Goal: Check status: Check status

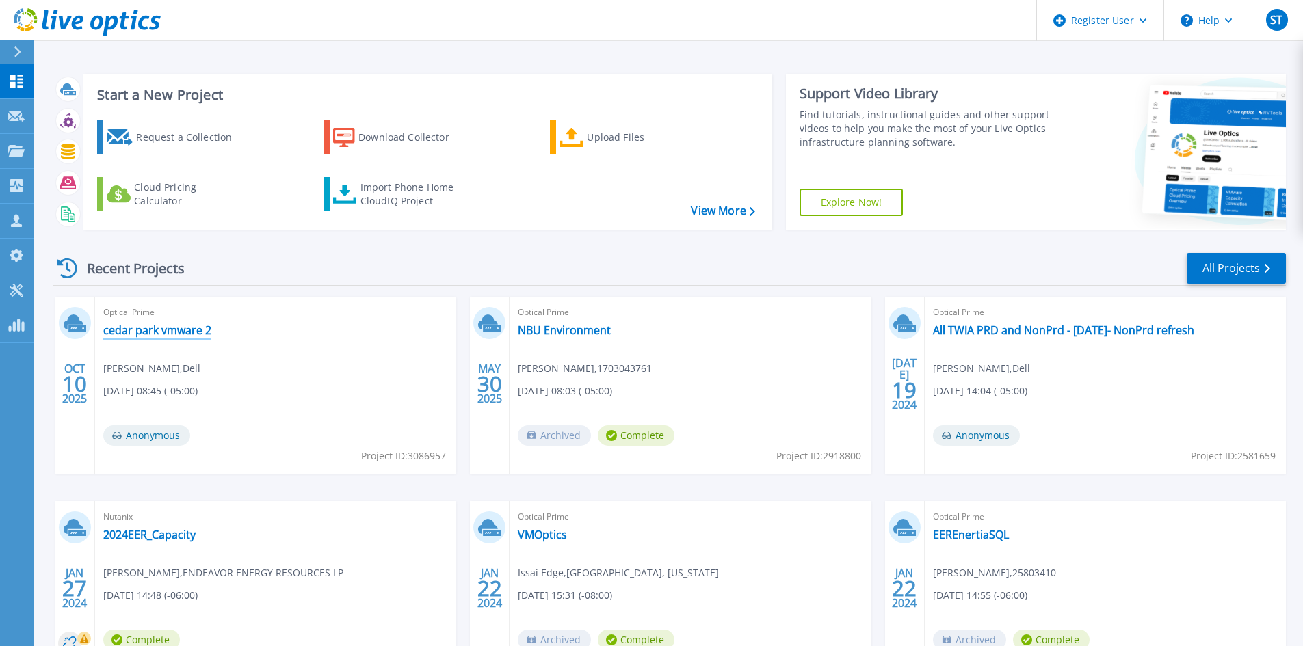
click at [155, 329] on link "cedar park vmware 2" at bounding box center [157, 330] width 108 height 14
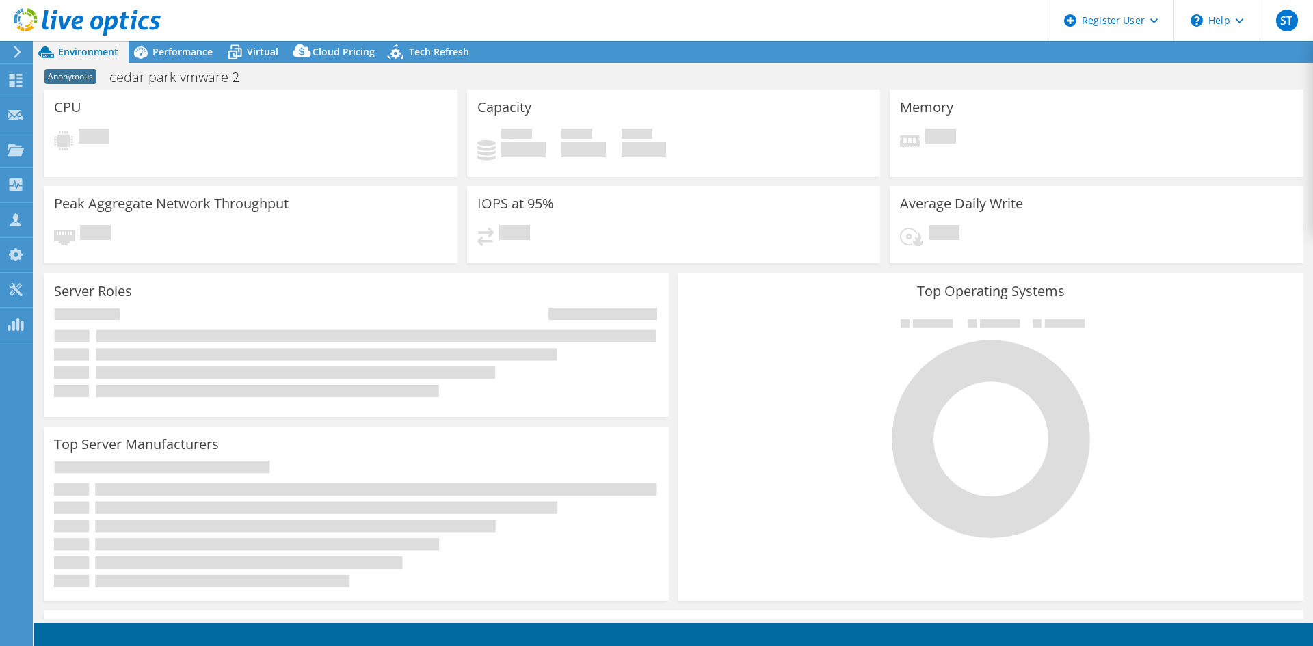
select select "USD"
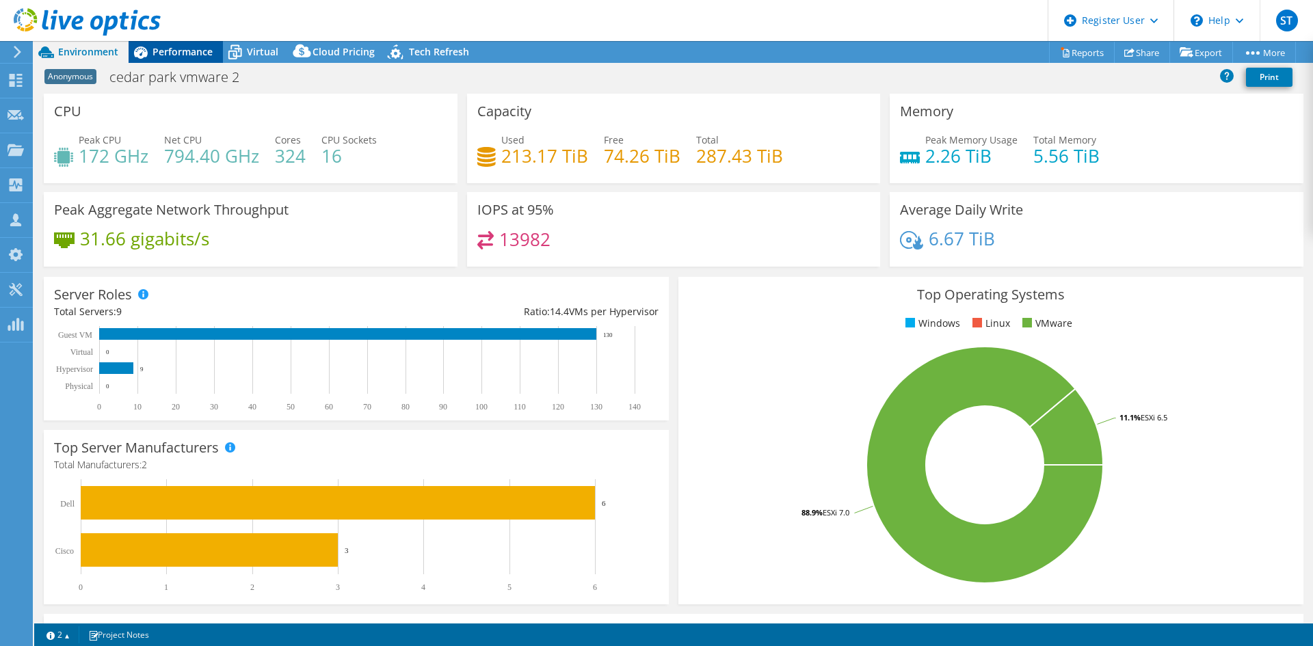
click at [172, 56] on span "Performance" at bounding box center [182, 51] width 60 height 13
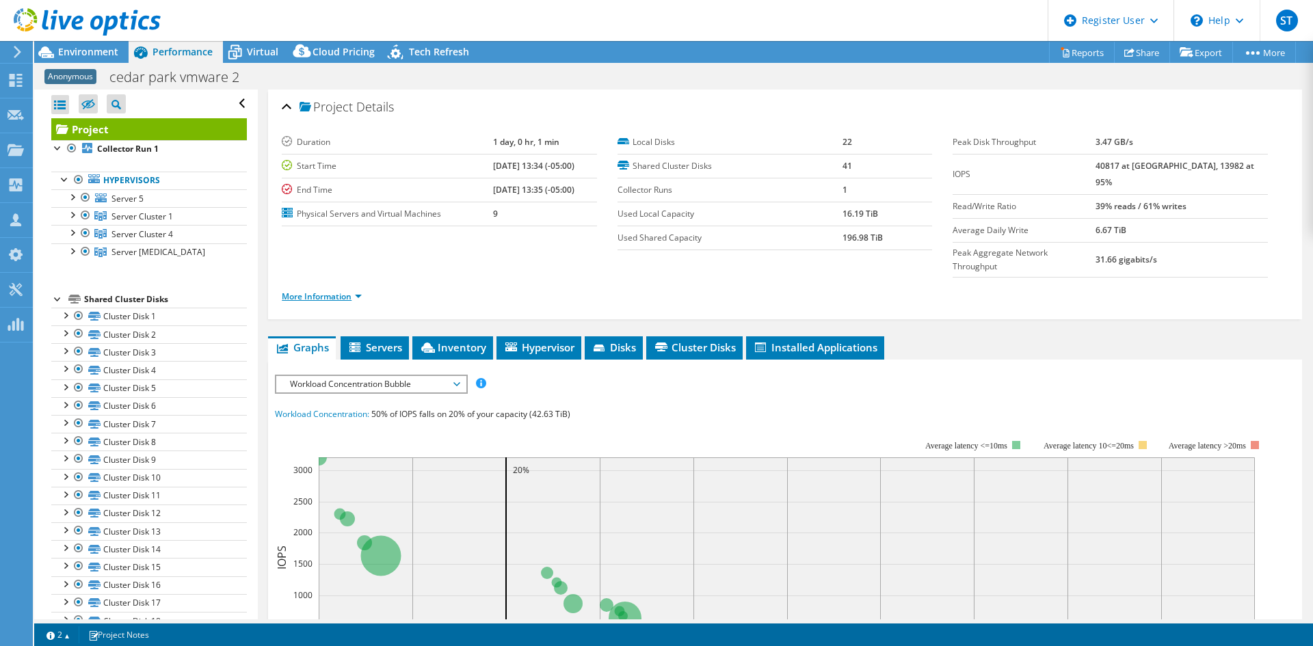
click at [334, 291] on link "More Information" at bounding box center [322, 297] width 80 height 12
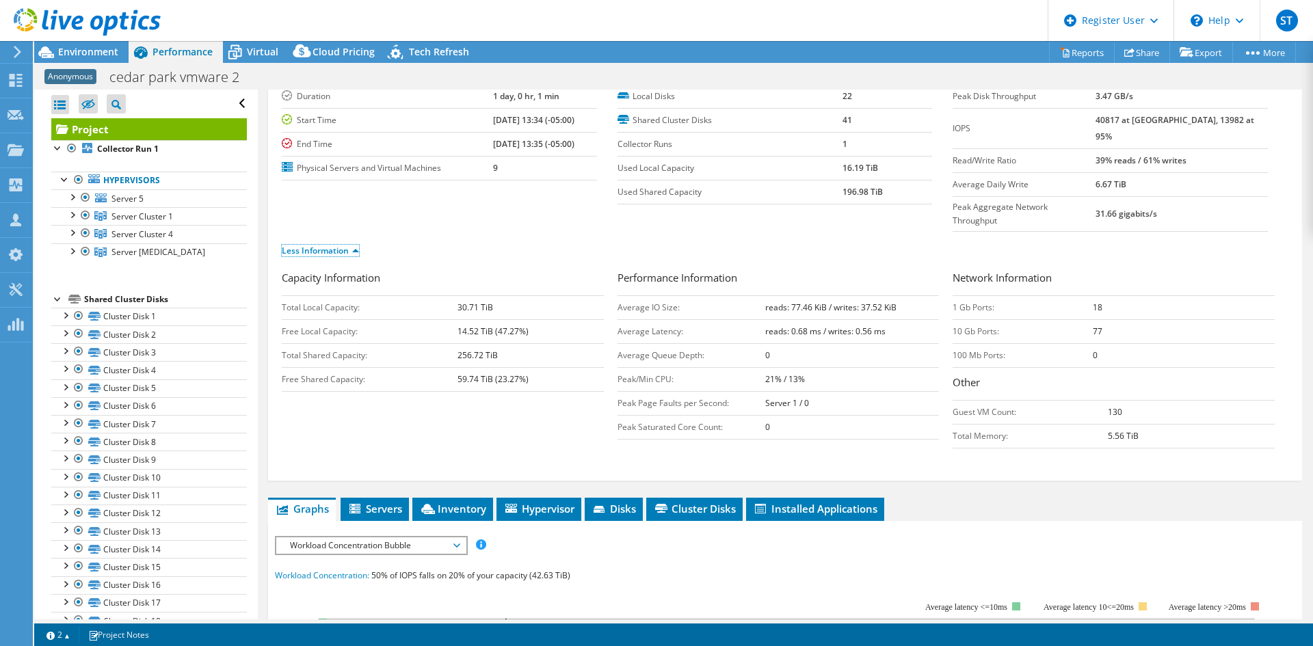
scroll to position [68, 0]
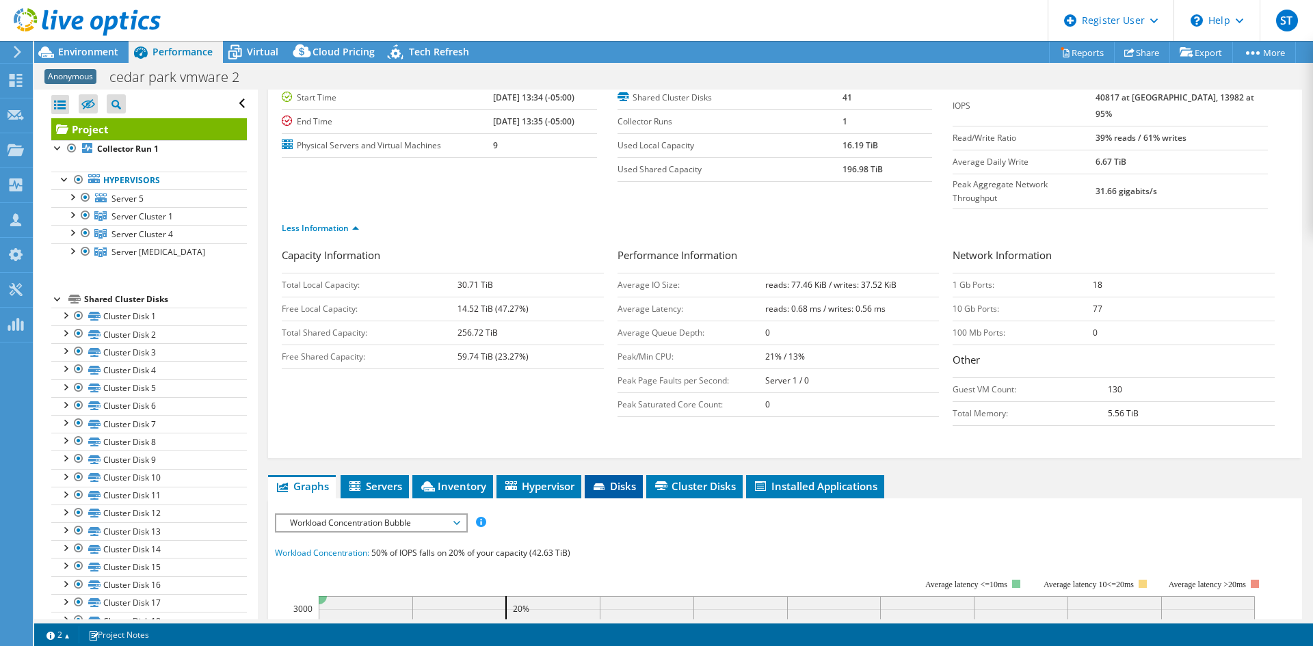
click at [592, 475] on li "Disks" at bounding box center [614, 486] width 58 height 23
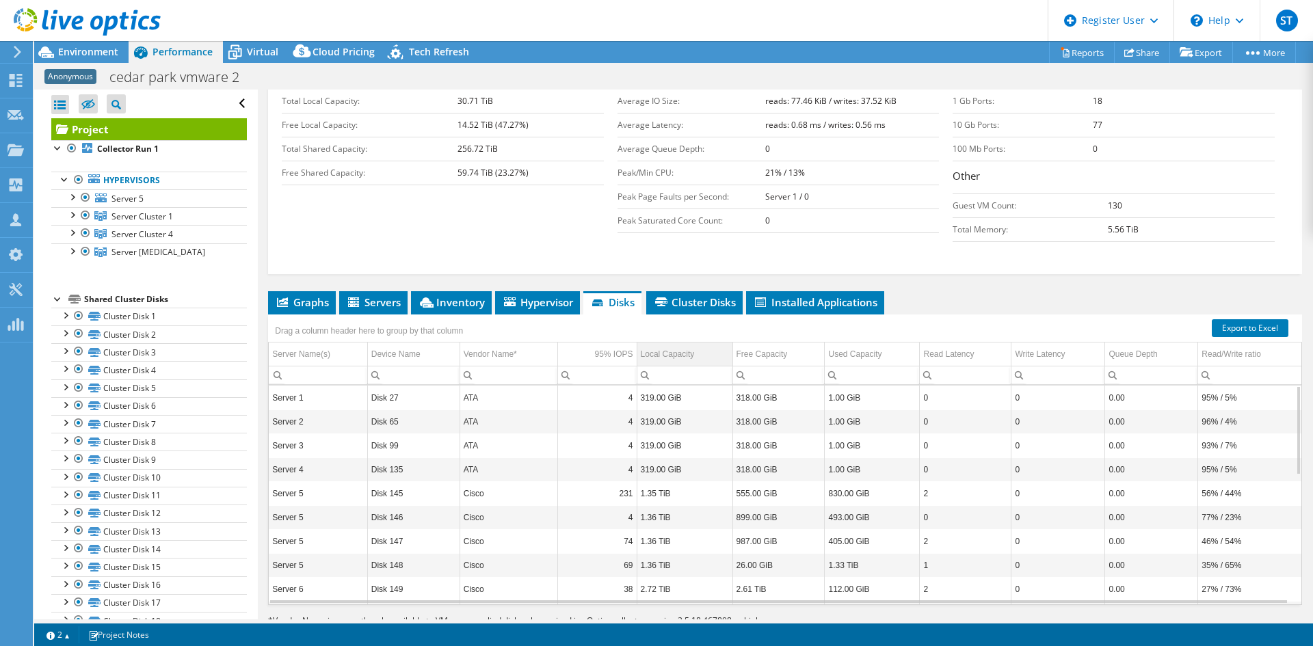
scroll to position [263, 0]
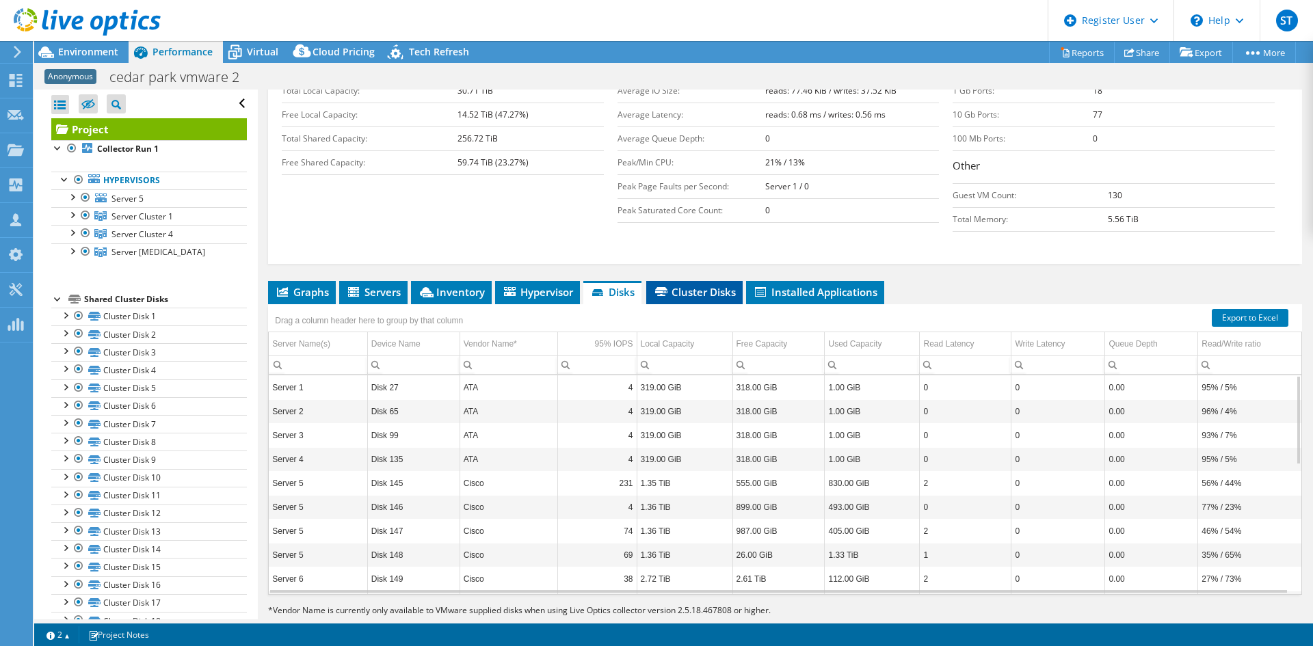
click at [690, 285] on span "Cluster Disks" at bounding box center [694, 292] width 83 height 14
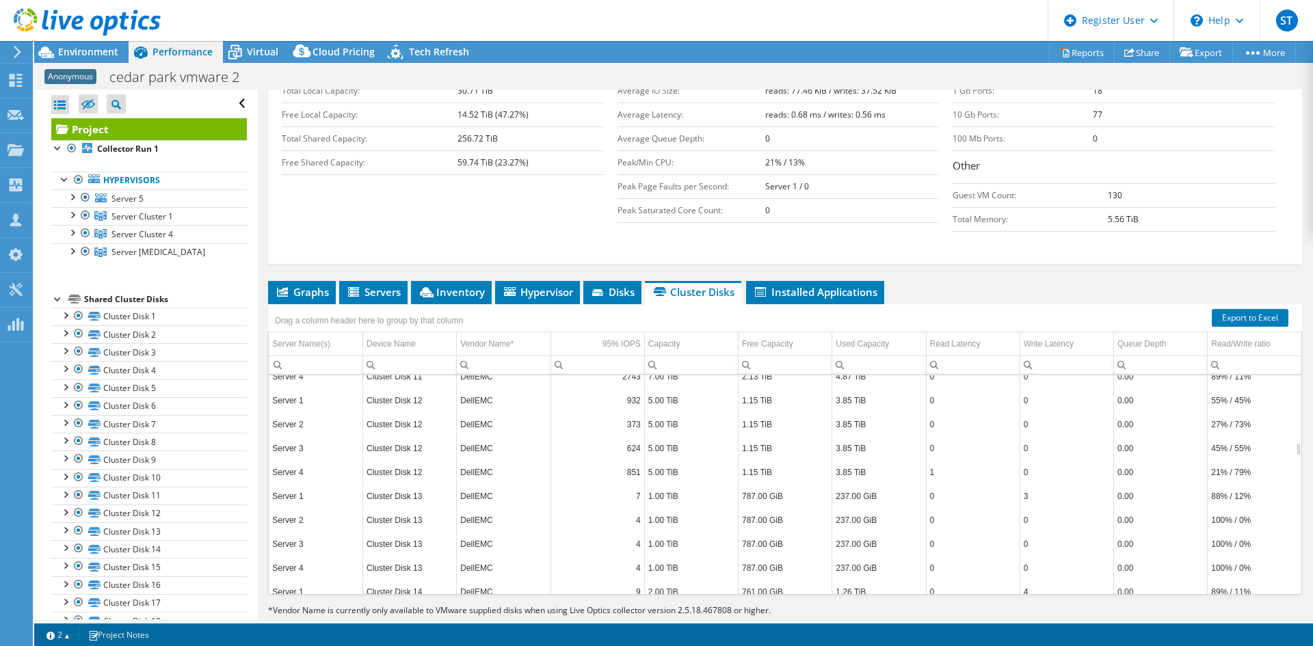
scroll to position [1122, 0]
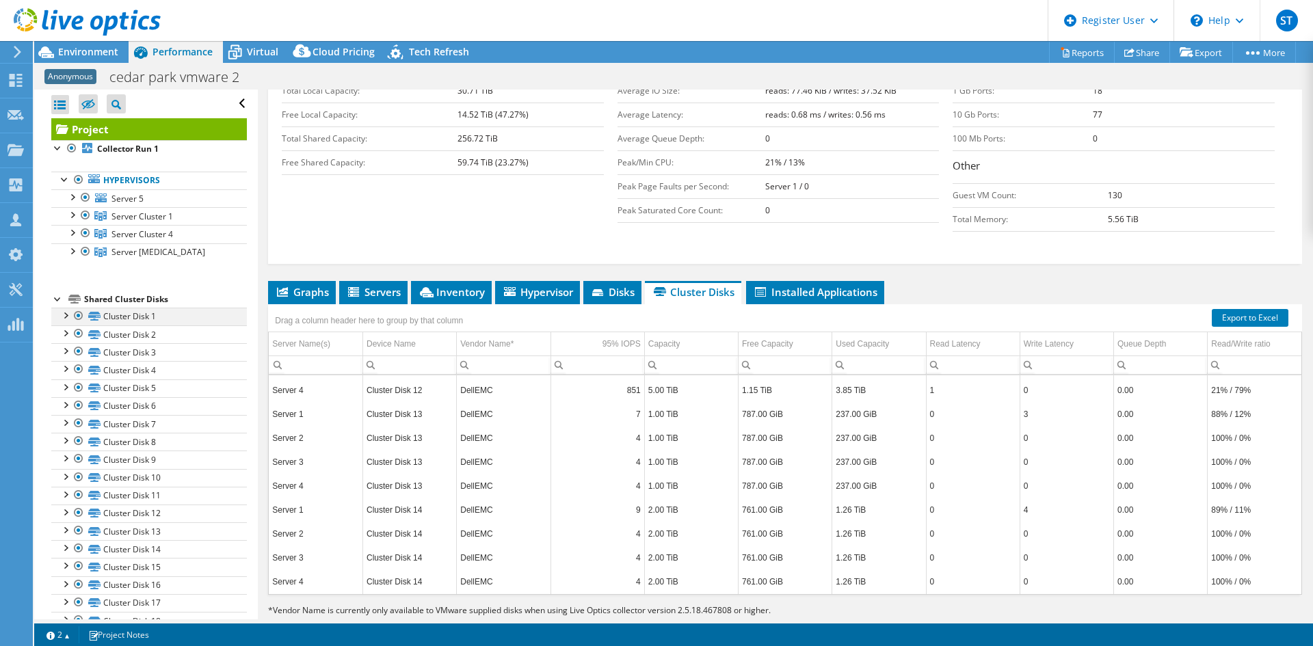
click at [68, 313] on div at bounding box center [65, 315] width 14 height 14
click at [62, 314] on div at bounding box center [65, 315] width 14 height 14
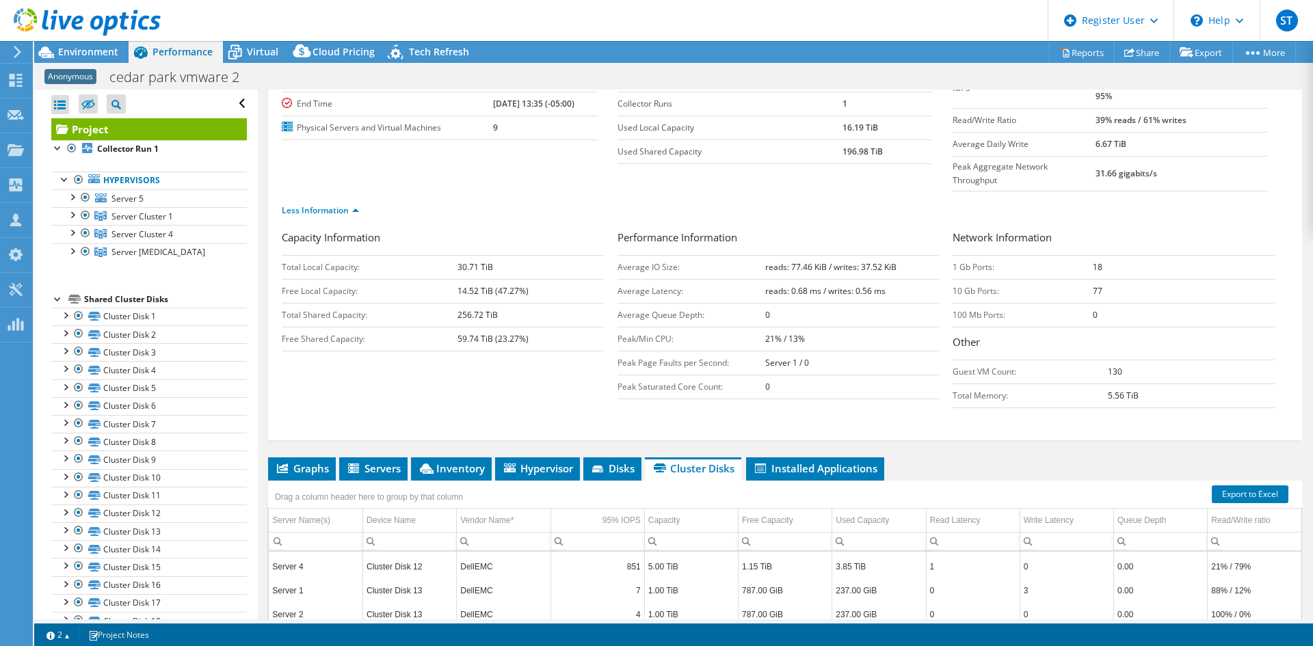
scroll to position [57, 0]
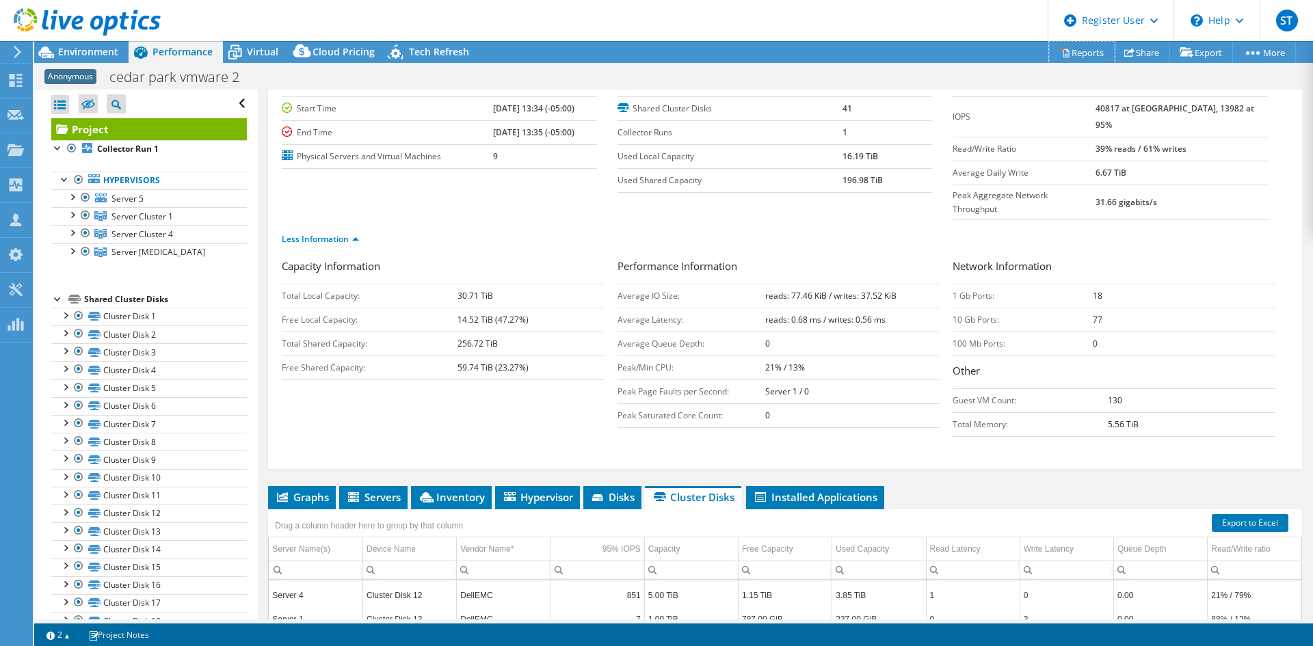
click at [1064, 56] on link "Reports" at bounding box center [1082, 52] width 66 height 21
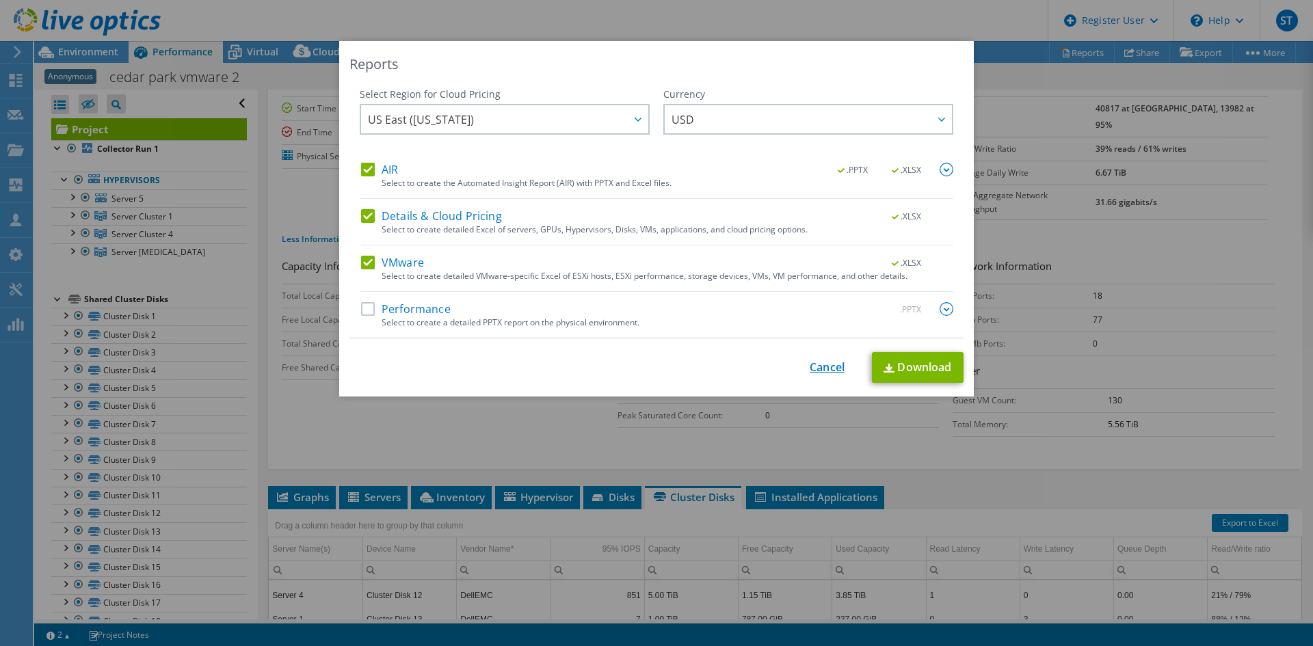
click at [828, 365] on link "Cancel" at bounding box center [827, 367] width 35 height 13
